Goal: Obtain resource: Download file/media

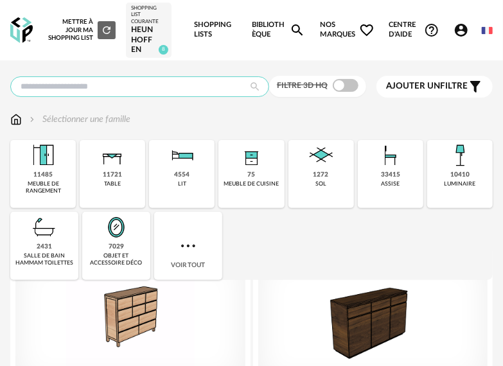
click at [144, 87] on input "text" at bounding box center [139, 87] width 259 height 21
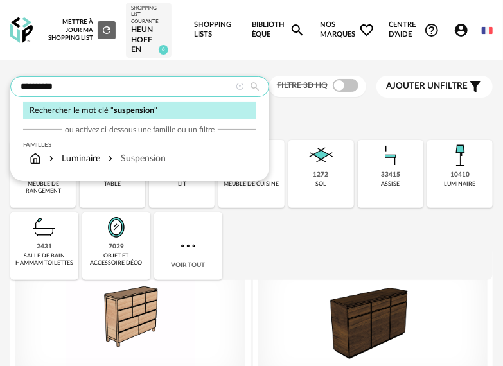
type input "**********"
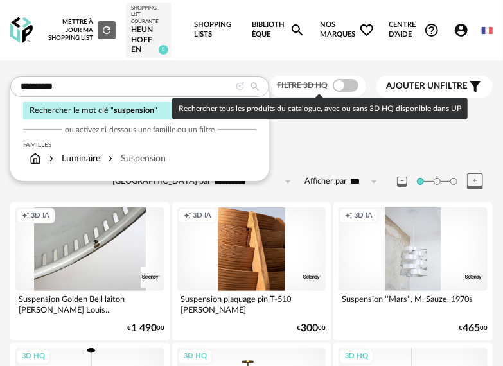
click at [348, 90] on span at bounding box center [346, 85] width 26 height 13
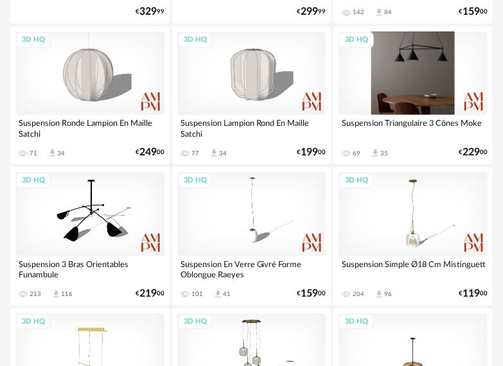
scroll to position [321, 0]
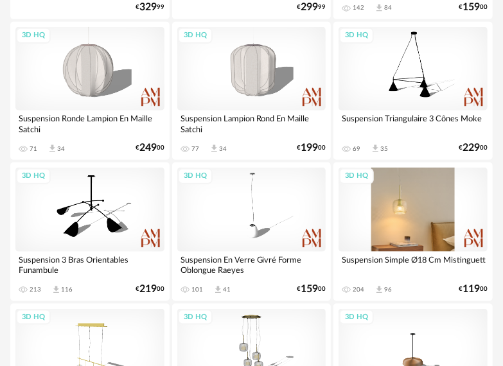
click at [422, 206] on div "3D HQ" at bounding box center [413, 210] width 149 height 84
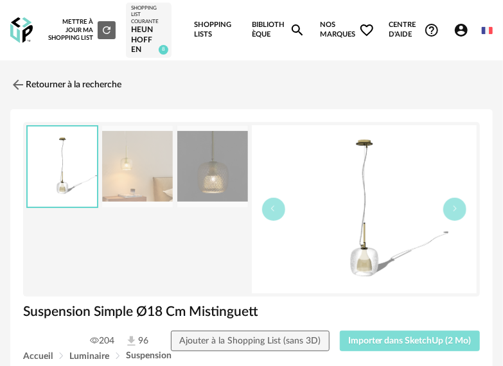
click at [430, 339] on span "Importer dans SketchUp (2 Mo)" at bounding box center [409, 341] width 123 height 9
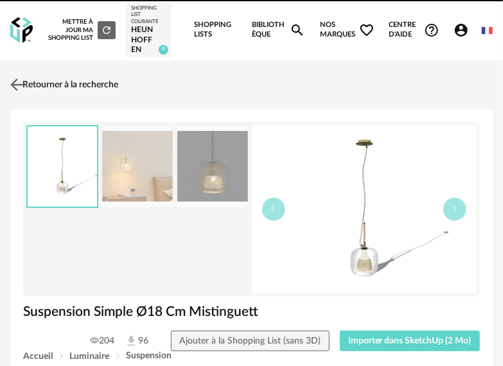
click at [35, 89] on link "Retourner à la recherche" at bounding box center [62, 85] width 111 height 28
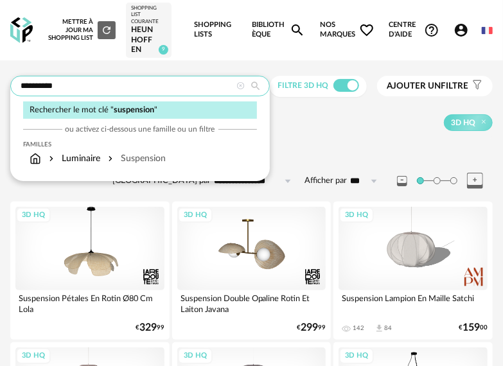
drag, startPoint x: 69, startPoint y: 87, endPoint x: -64, endPoint y: 85, distance: 133.1
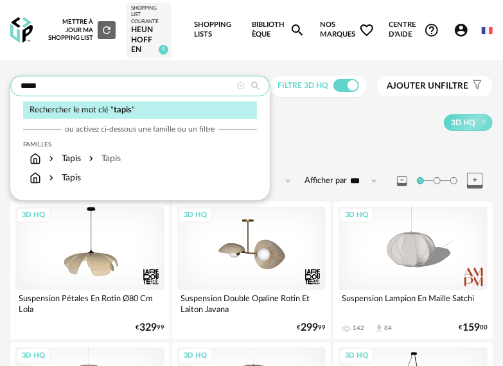
type input "*****"
type input "**********"
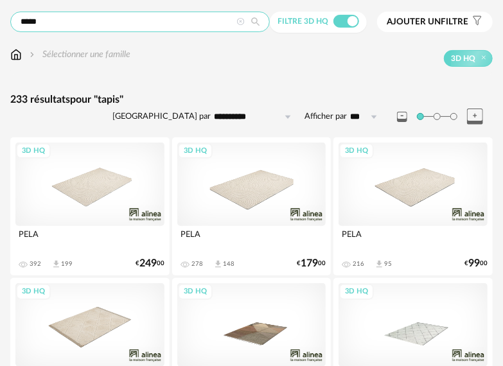
scroll to position [129, 0]
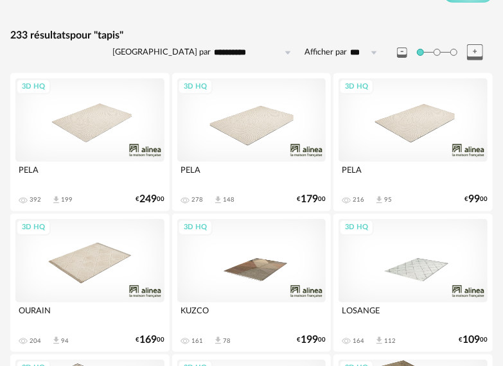
click at [117, 122] on div "3D HQ" at bounding box center [89, 120] width 149 height 84
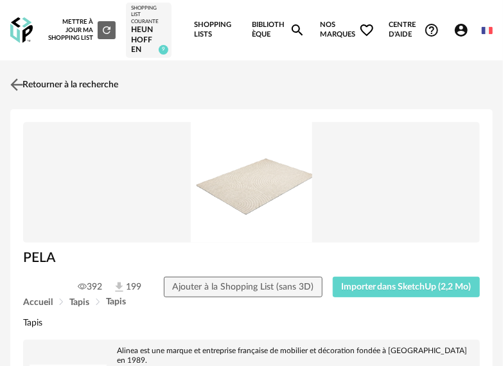
click at [26, 93] on link "Retourner à la recherche" at bounding box center [62, 85] width 111 height 28
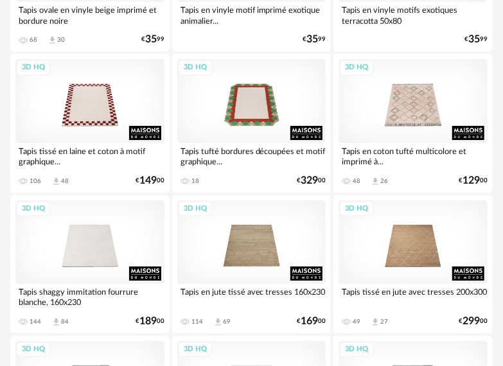
scroll to position [1350, 0]
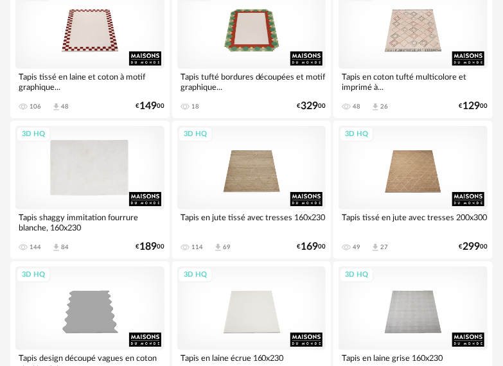
click at [96, 176] on div "3D HQ" at bounding box center [89, 168] width 149 height 84
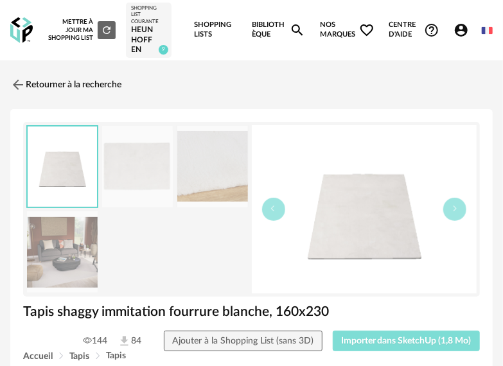
click at [408, 339] on span "Importer dans SketchUp (1,8 Mo)" at bounding box center [406, 341] width 131 height 9
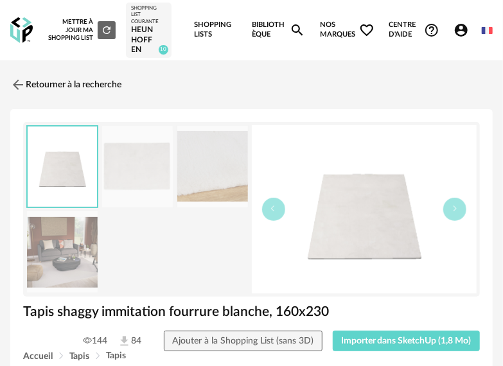
click at [25, 90] on img at bounding box center [17, 84] width 15 height 15
click at [19, 84] on img at bounding box center [17, 84] width 15 height 15
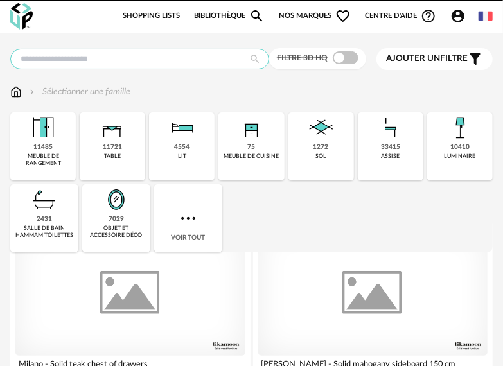
click at [203, 57] on input "text" at bounding box center [139, 59] width 259 height 21
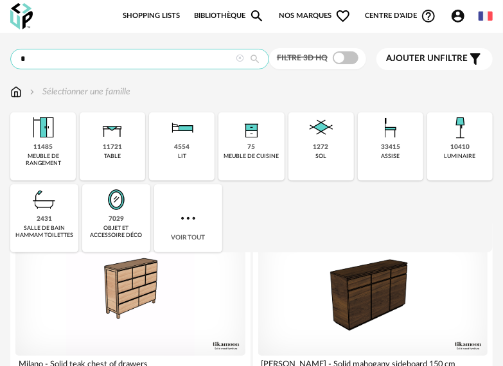
type input "*"
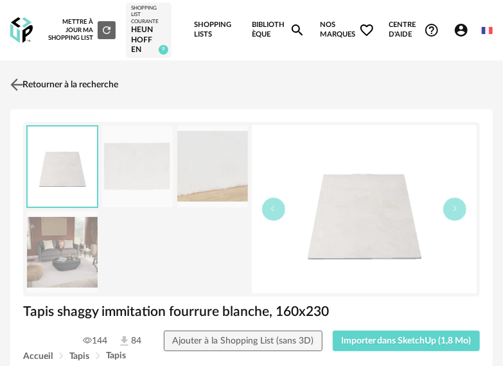
click at [80, 86] on link "Retourner à la recherche" at bounding box center [62, 85] width 111 height 28
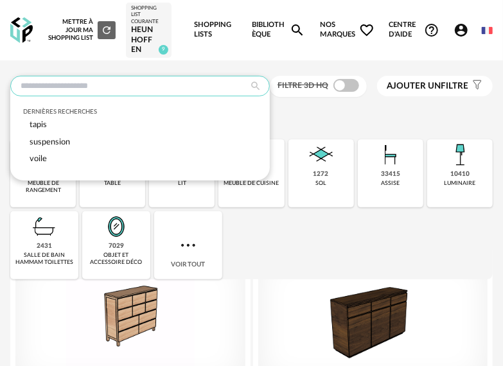
click at [82, 87] on input "text" at bounding box center [140, 86] width 260 height 21
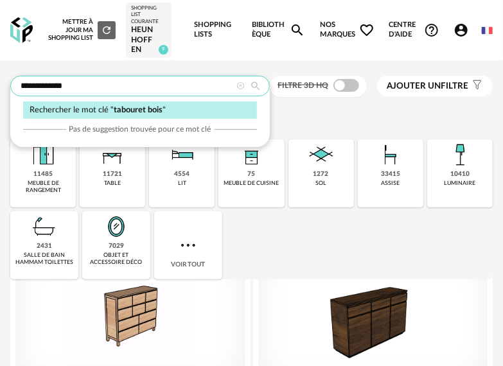
type input "**********"
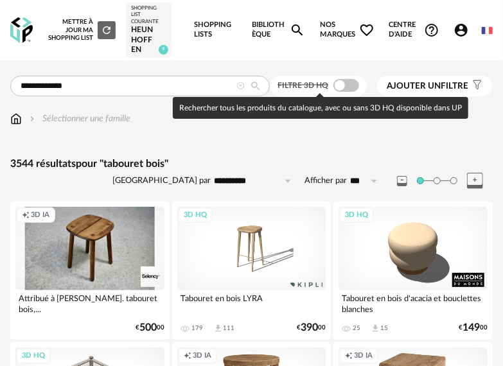
click at [343, 80] on span at bounding box center [347, 85] width 26 height 13
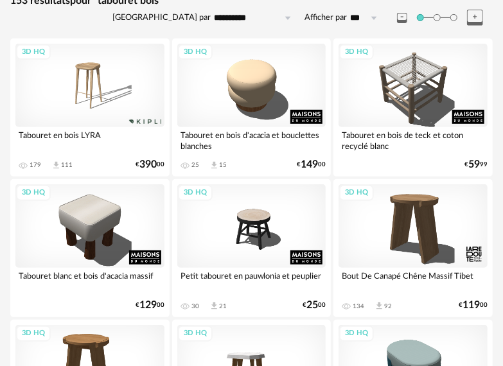
scroll to position [193, 0]
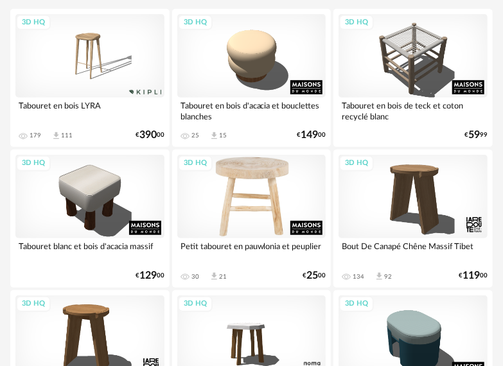
click at [275, 196] on div "3D HQ" at bounding box center [251, 197] width 149 height 84
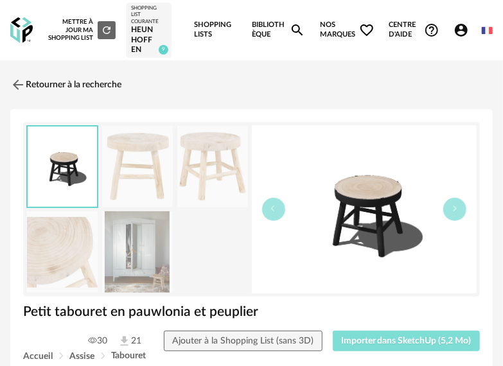
click at [405, 341] on span "Importer dans SketchUp (5,2 Mo)" at bounding box center [406, 341] width 131 height 9
